Goal: Find specific fact: Find specific fact

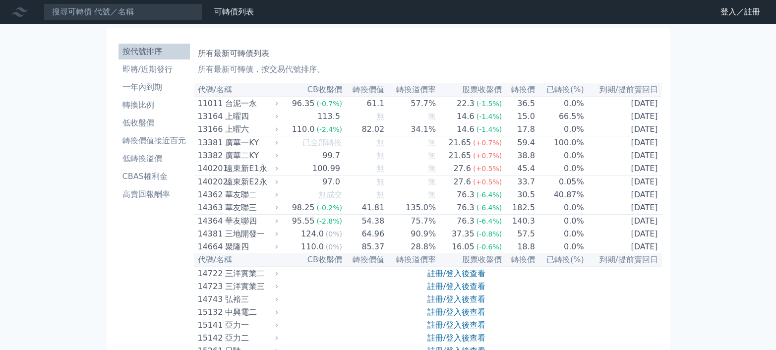
click at [119, 58] on li "按代號排序" at bounding box center [154, 52] width 71 height 12
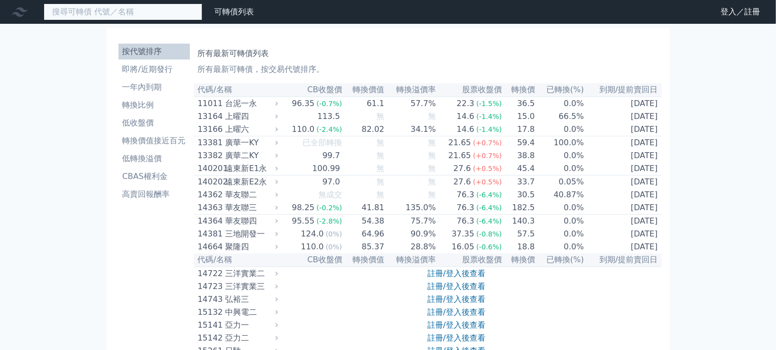
click at [154, 17] on input at bounding box center [123, 11] width 159 height 17
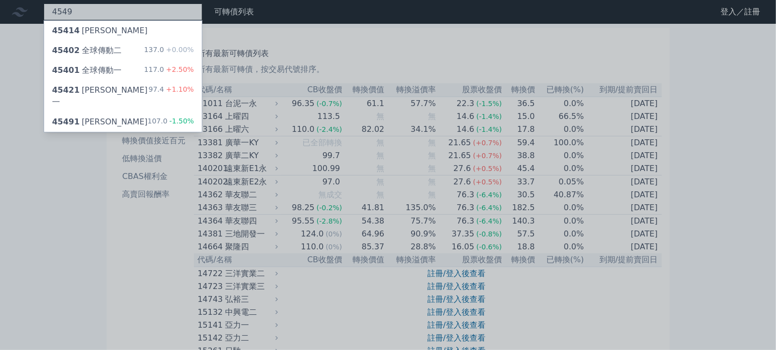
type input "4549"
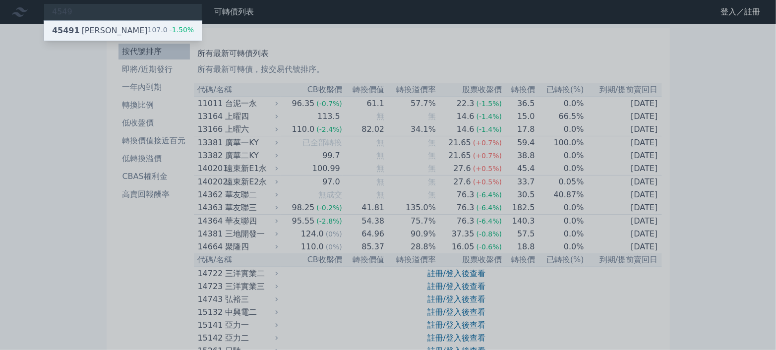
click at [175, 32] on div "45491 桓達一 107.0 -1.50%" at bounding box center [123, 31] width 158 height 20
